Goal: Find specific page/section: Find specific page/section

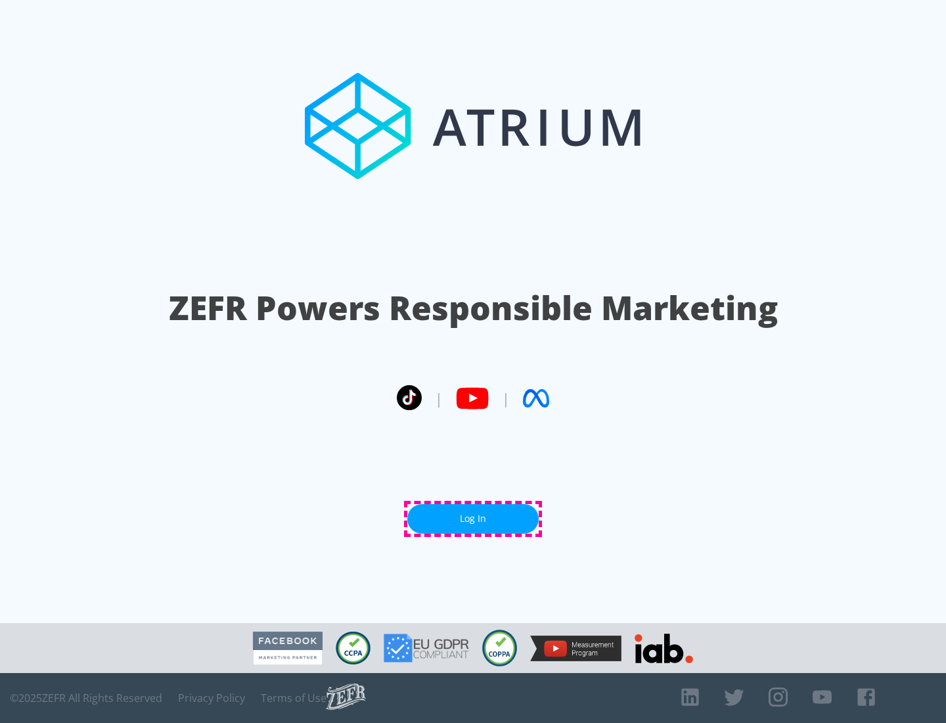
click at [473, 519] on link "Log In" at bounding box center [472, 519] width 131 height 30
